Goal: Task Accomplishment & Management: Manage account settings

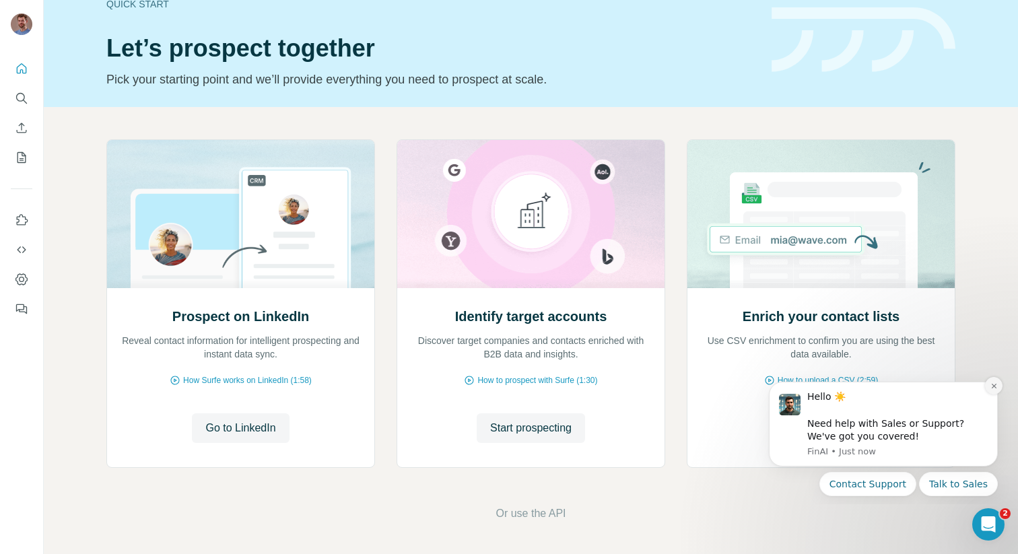
click at [990, 384] on icon "Dismiss notification" at bounding box center [993, 385] width 7 height 7
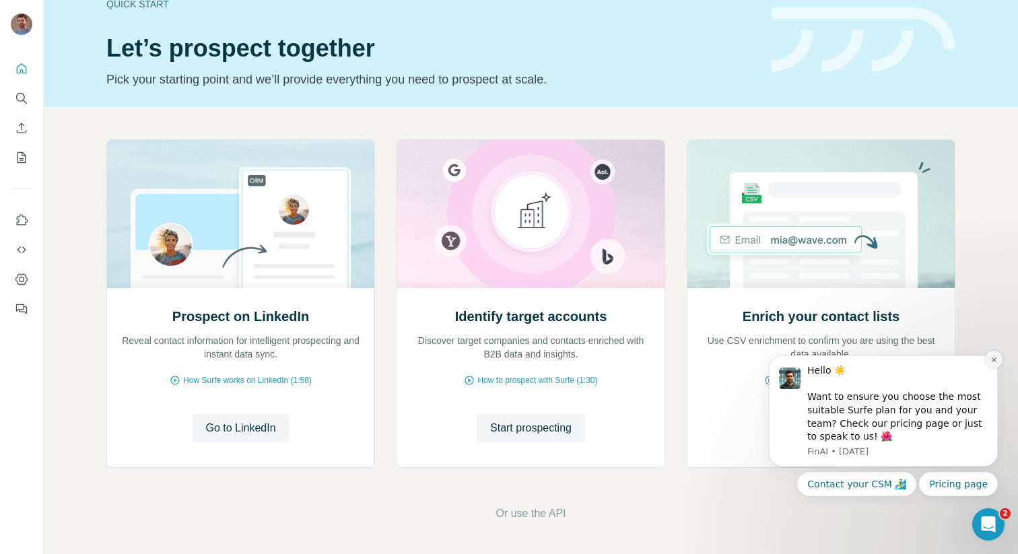
click at [991, 356] on icon "Dismiss notification" at bounding box center [993, 359] width 7 height 7
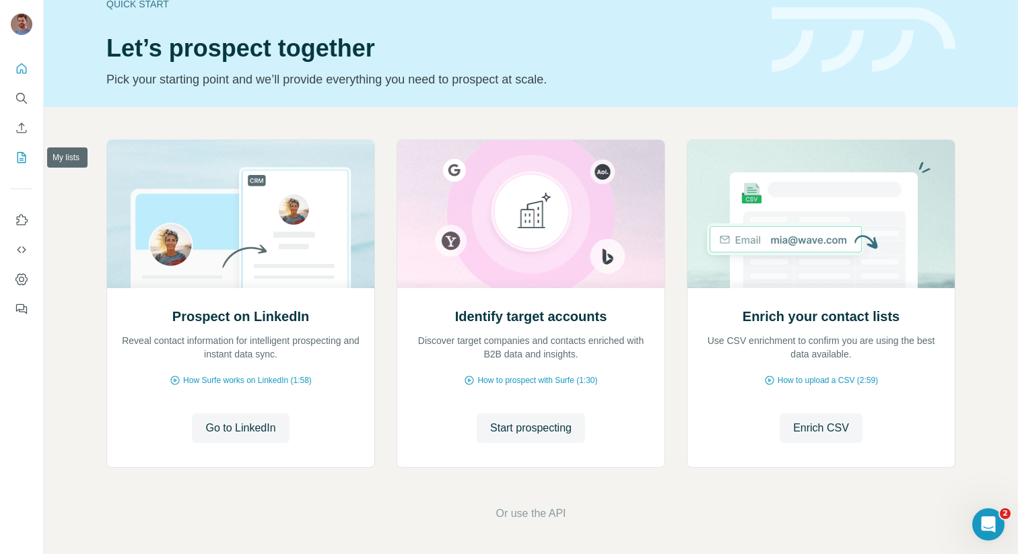
click at [16, 165] on button "My lists" at bounding box center [22, 157] width 22 height 24
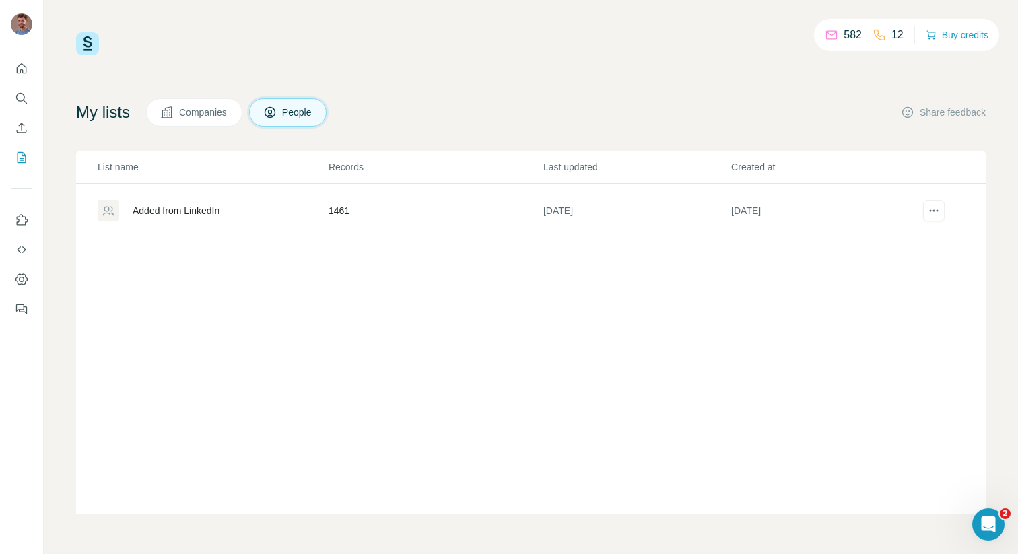
click at [195, 211] on div "Added from LinkedIn" at bounding box center [176, 210] width 87 height 13
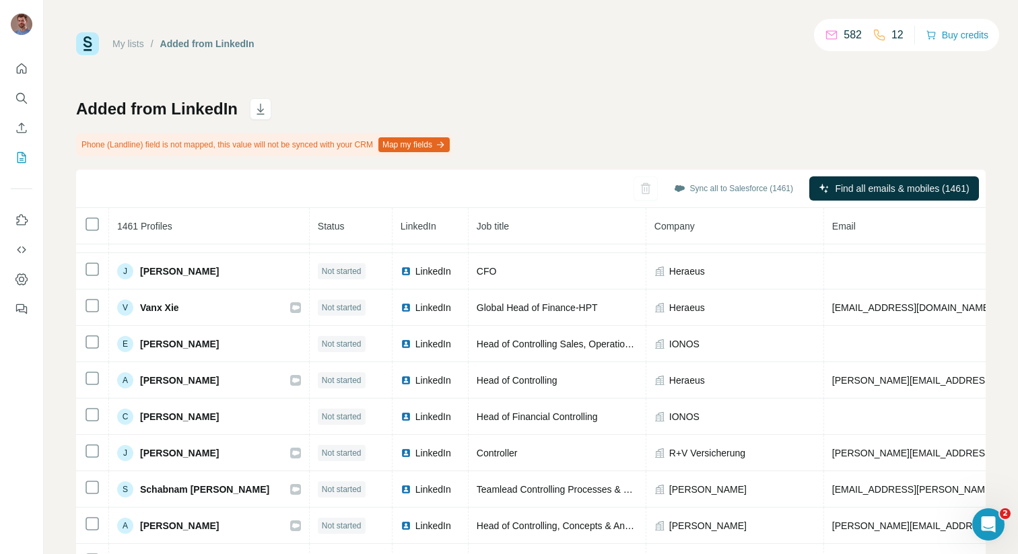
scroll to position [345, 0]
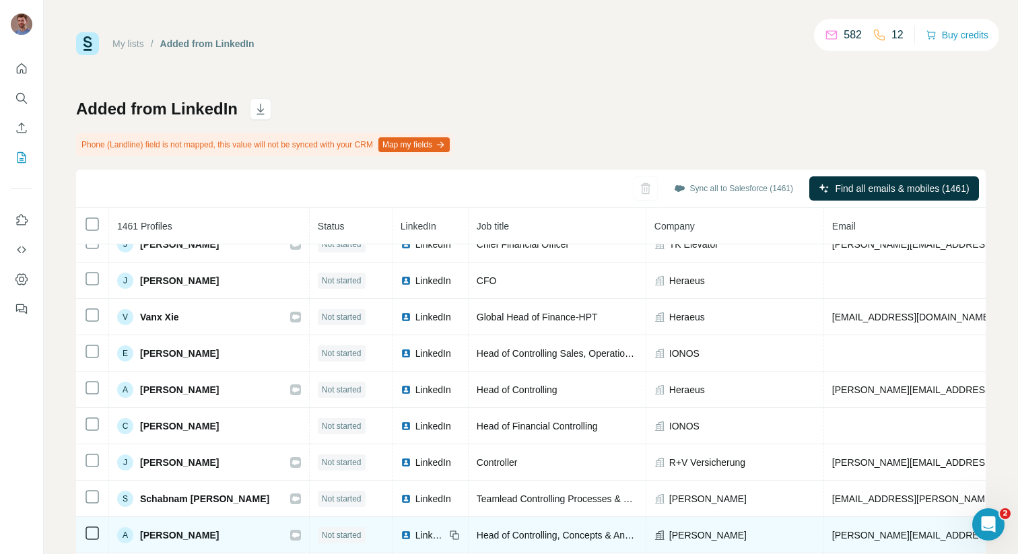
click at [92, 540] on icon at bounding box center [92, 533] width 16 height 16
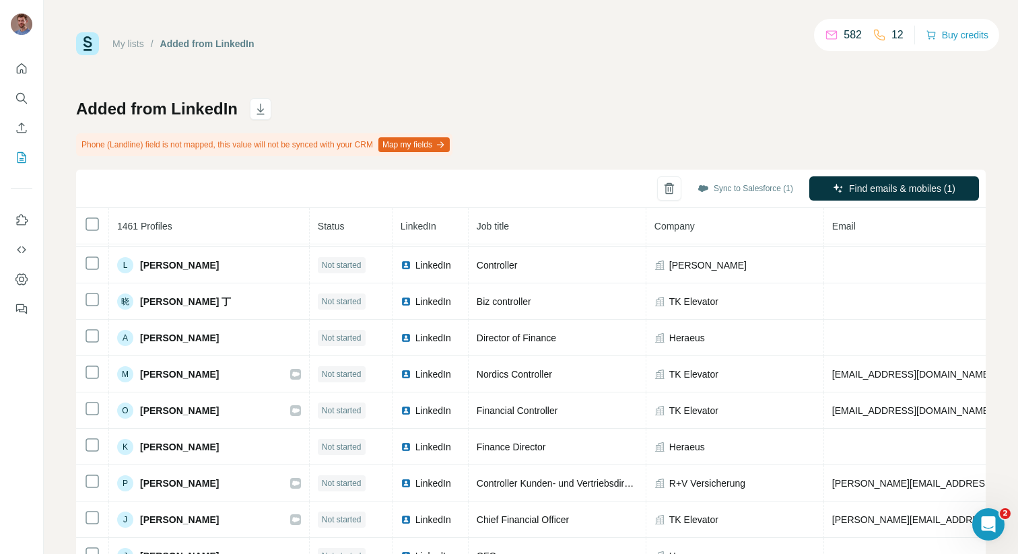
scroll to position [0, 0]
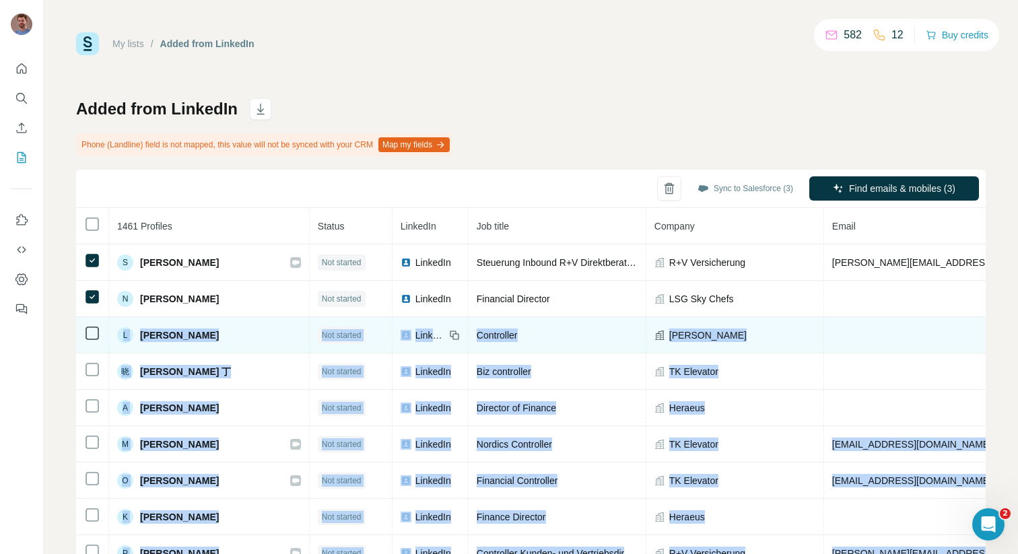
click at [90, 348] on td at bounding box center [92, 335] width 33 height 36
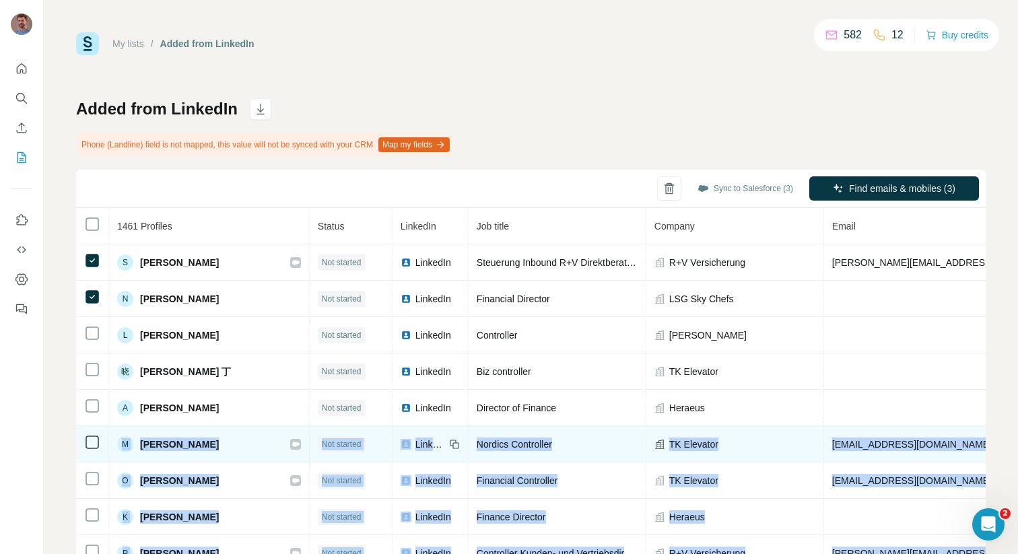
click at [94, 432] on td at bounding box center [92, 444] width 33 height 36
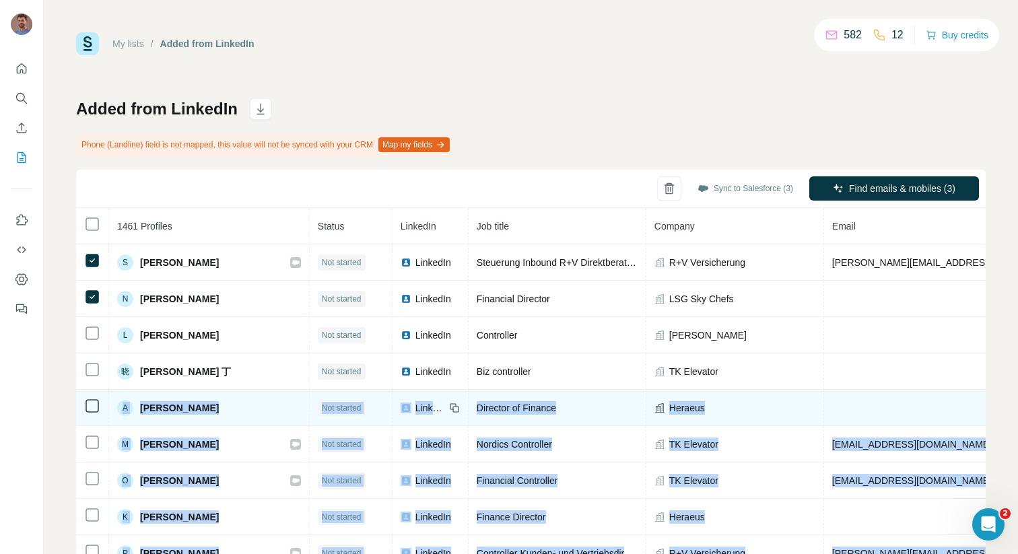
click at [93, 392] on td at bounding box center [92, 408] width 33 height 36
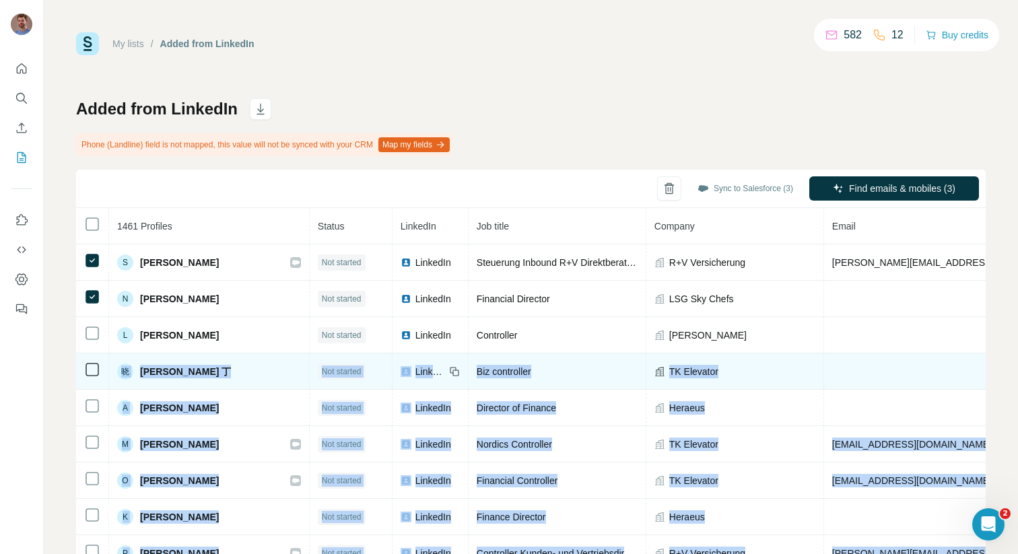
click at [93, 359] on td at bounding box center [92, 371] width 33 height 36
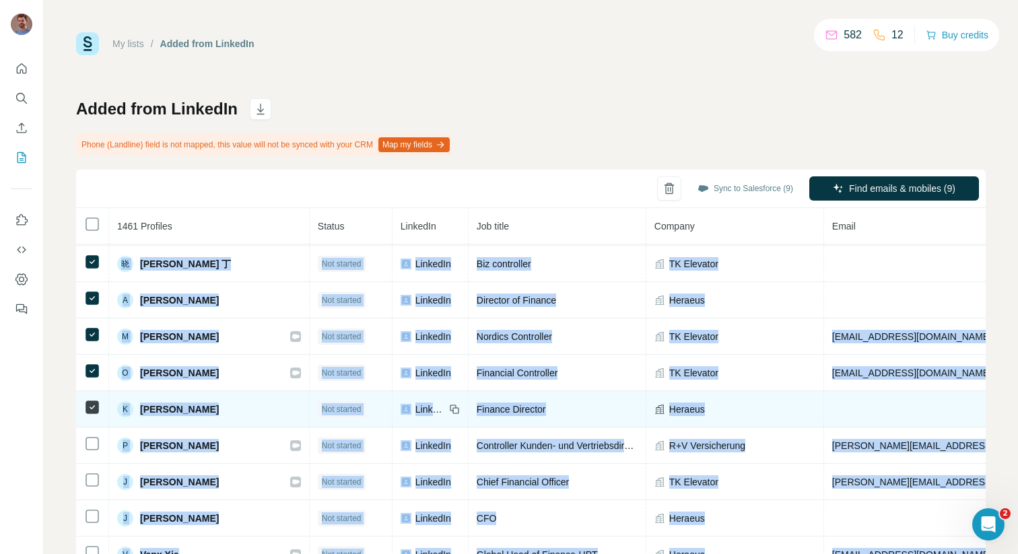
scroll to position [211, 0]
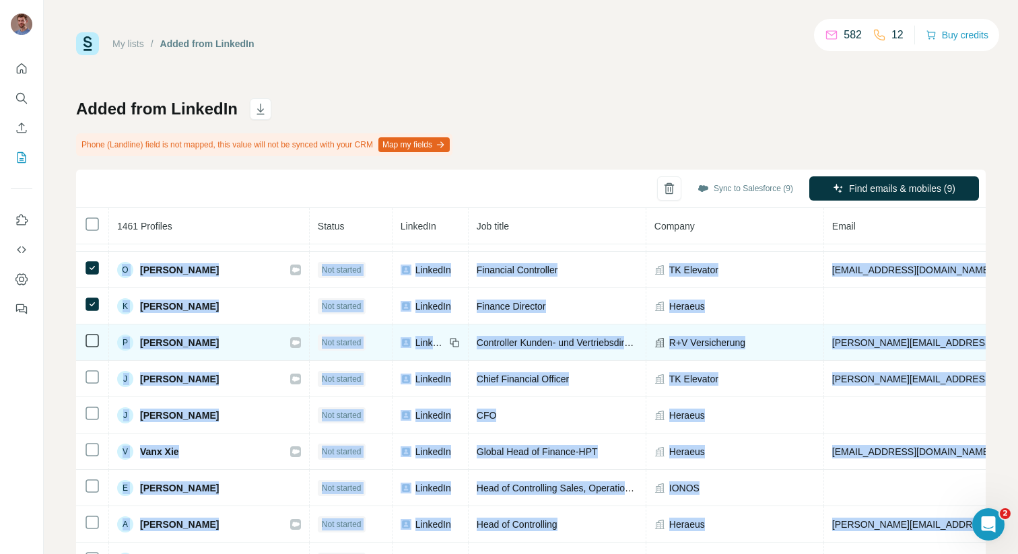
click at [99, 334] on icon at bounding box center [92, 340] width 16 height 16
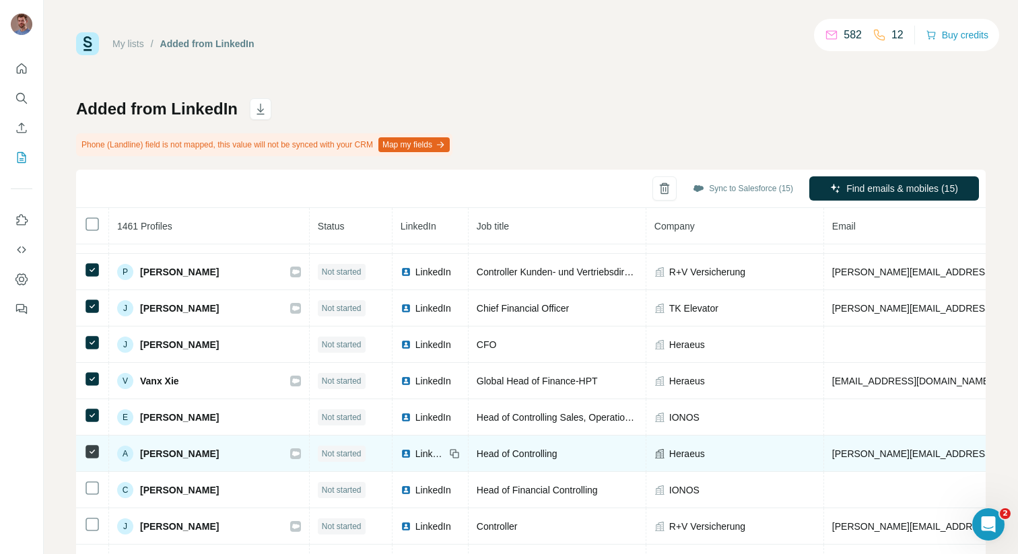
scroll to position [376, 0]
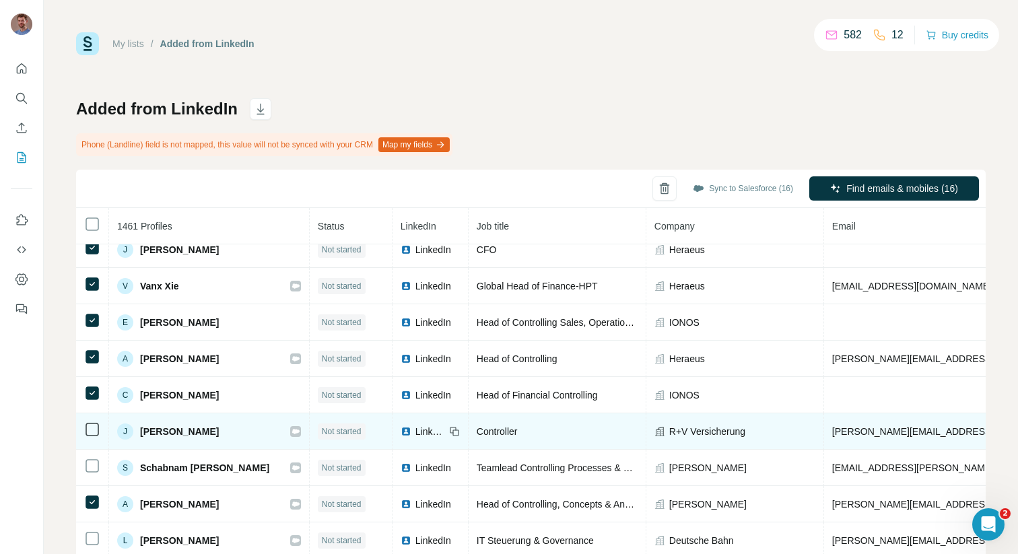
click at [101, 446] on td at bounding box center [92, 431] width 33 height 36
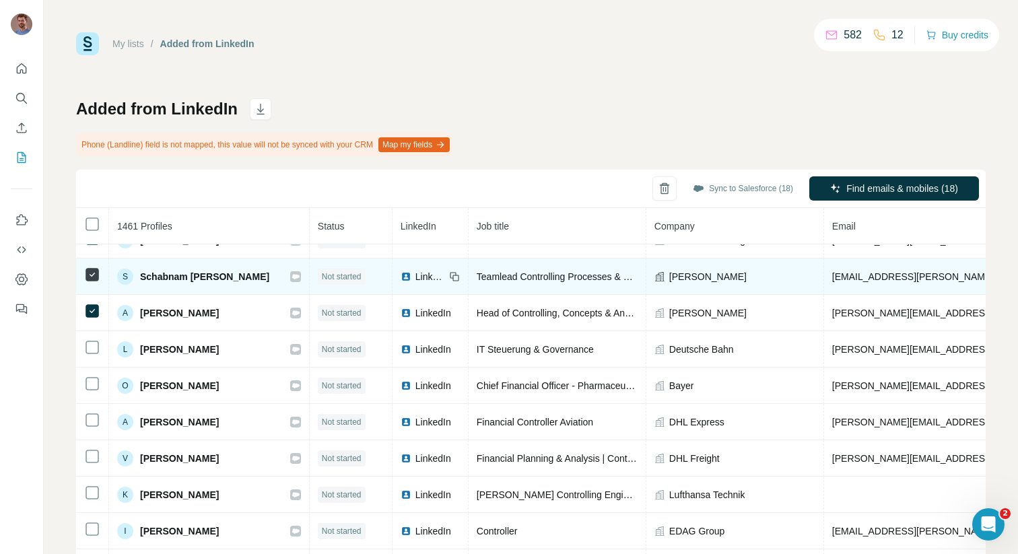
scroll to position [0, 0]
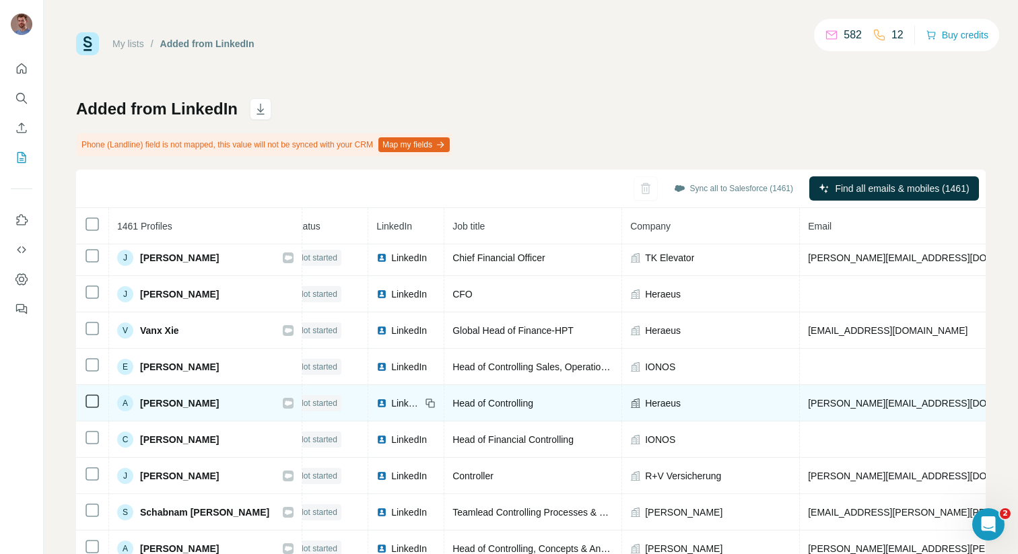
scroll to position [332, 0]
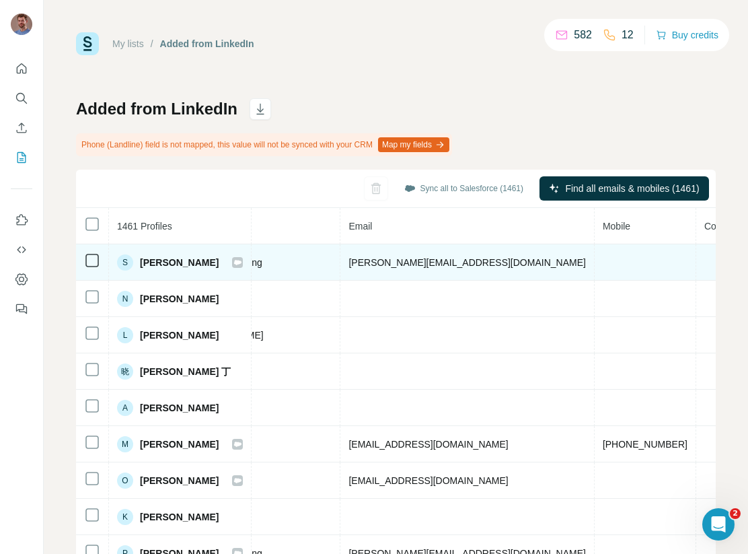
scroll to position [0, 435]
